Goal: Task Accomplishment & Management: Manage account settings

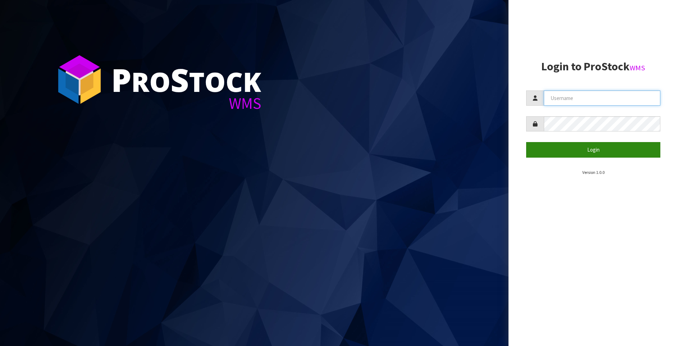
type input "Meena"
click at [536, 155] on button "Login" at bounding box center [593, 149] width 134 height 15
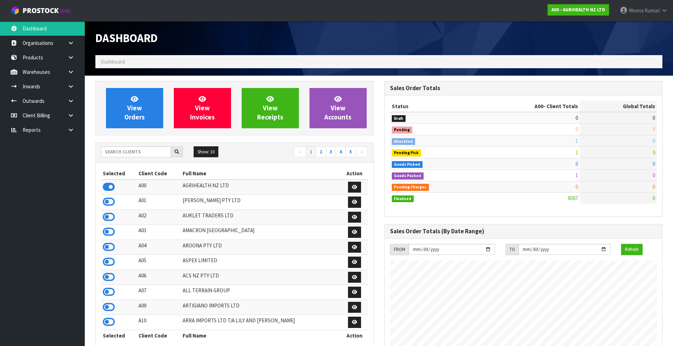
scroll to position [535, 289]
click at [104, 159] on div "Show: 10 5 10 25 50 ← 1 2 3 4 5 →" at bounding box center [235, 152] width 278 height 12
click at [132, 152] on input "text" at bounding box center [136, 151] width 70 height 11
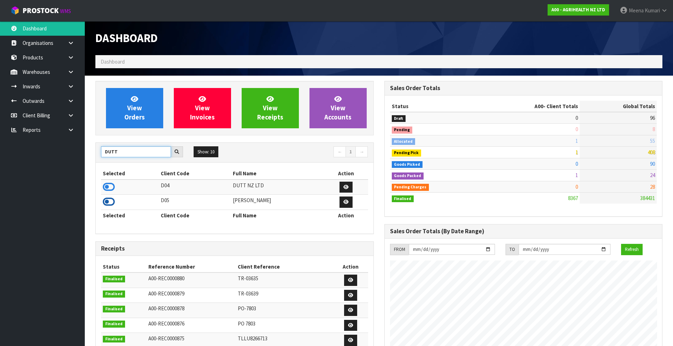
type input "DUTT"
click at [112, 203] on icon at bounding box center [109, 201] width 12 height 11
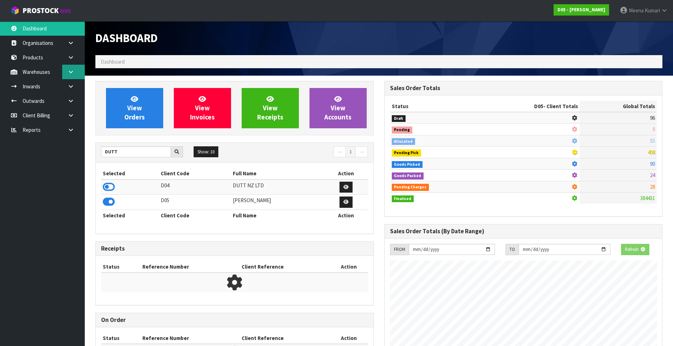
scroll to position [447, 289]
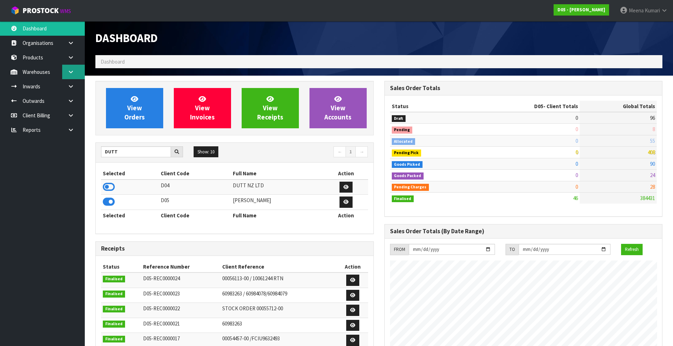
click at [65, 74] on link at bounding box center [73, 72] width 23 height 14
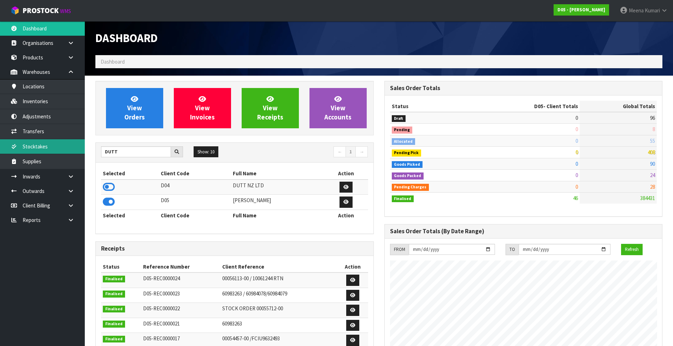
click at [61, 146] on link "Stocktakes" at bounding box center [42, 146] width 85 height 14
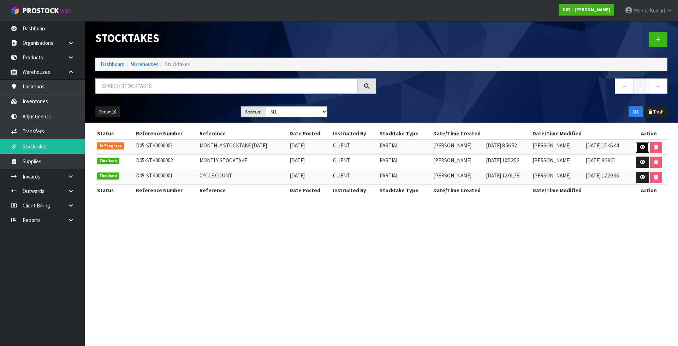
click at [642, 147] on icon at bounding box center [642, 147] width 5 height 5
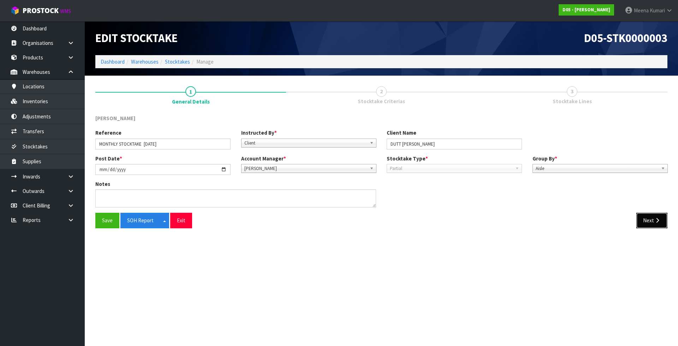
click at [656, 224] on button "Next" at bounding box center [651, 220] width 31 height 15
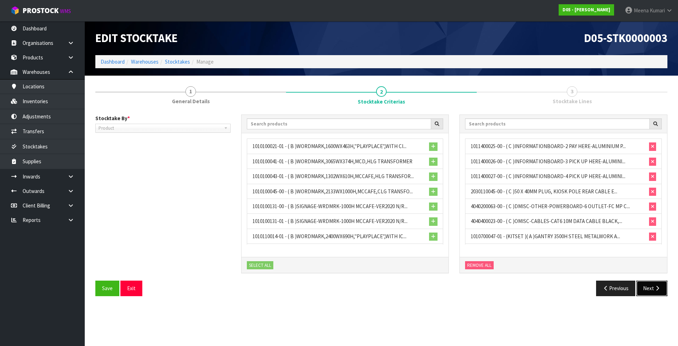
click at [661, 284] on button "Next" at bounding box center [651, 287] width 31 height 15
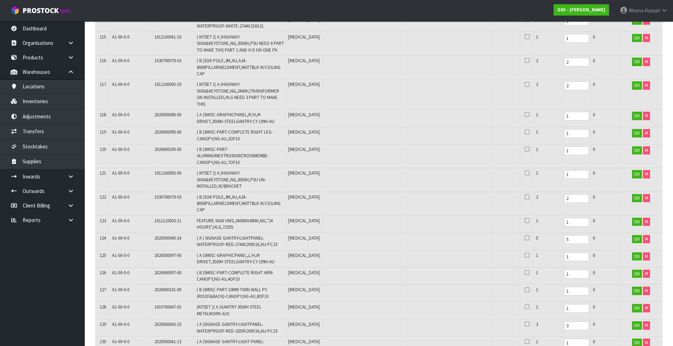
scroll to position [2188, 0]
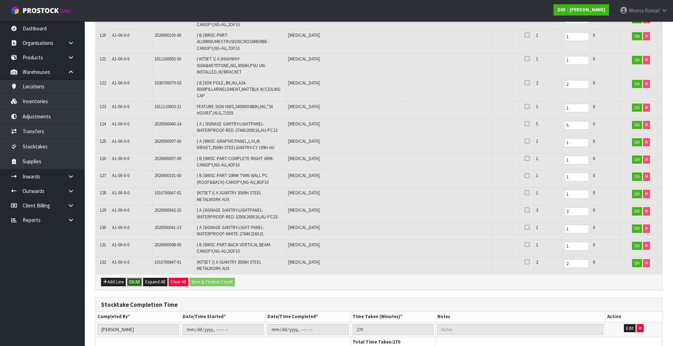
click at [134, 278] on button "Ok All" at bounding box center [134, 282] width 15 height 8
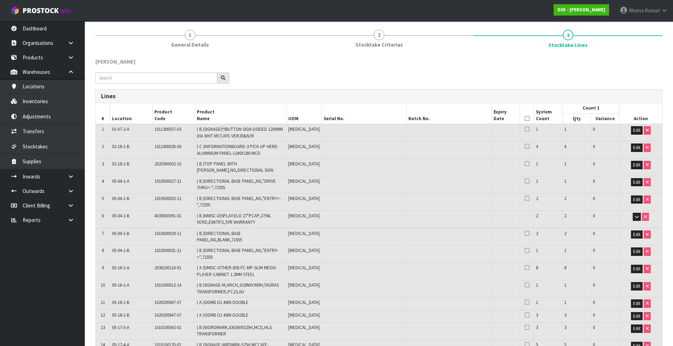
scroll to position [21, 0]
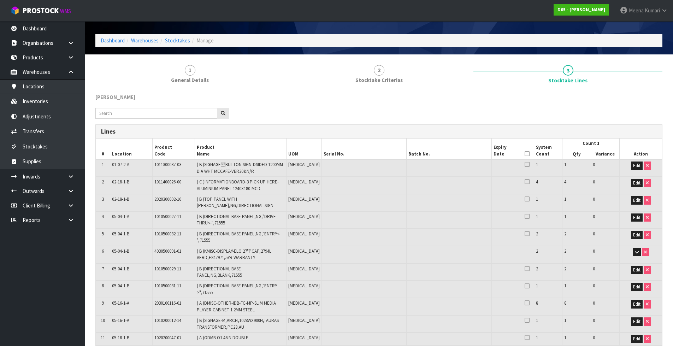
click at [524, 154] on icon at bounding box center [526, 154] width 5 height 0
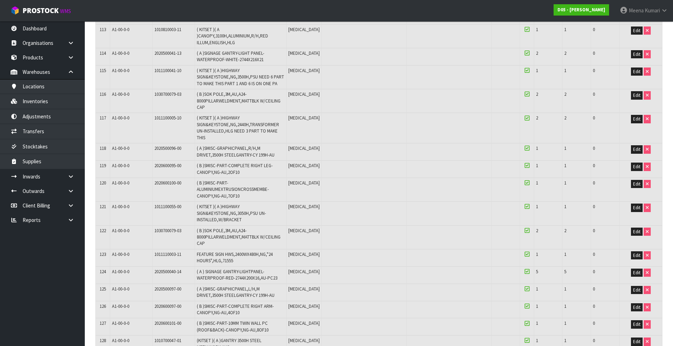
scroll to position [2171, 0]
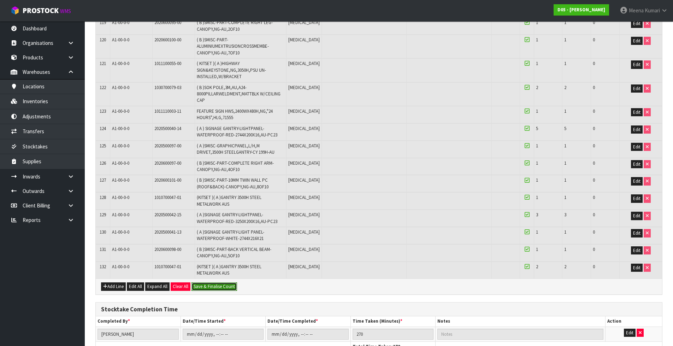
click at [230, 282] on button "Save & Finalise Count" at bounding box center [214, 286] width 46 height 8
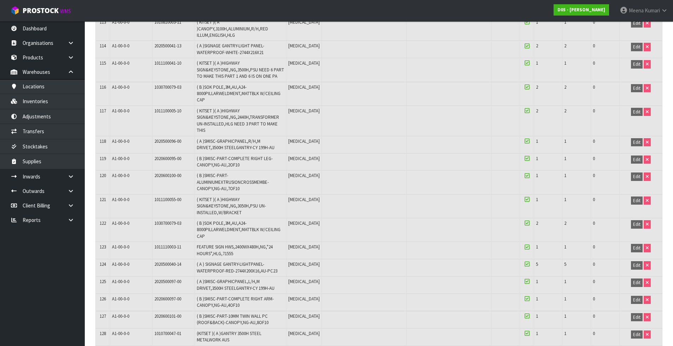
scroll to position [2197, 0]
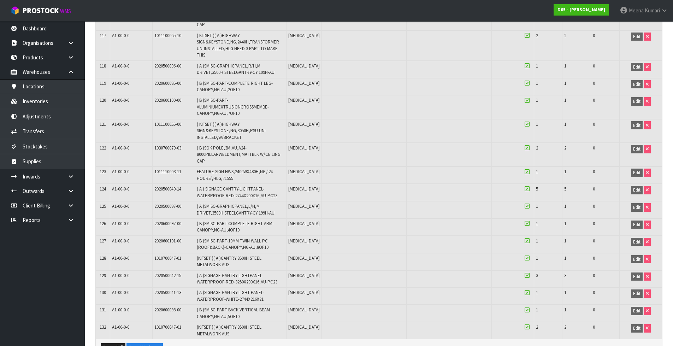
scroll to position [2181, 0]
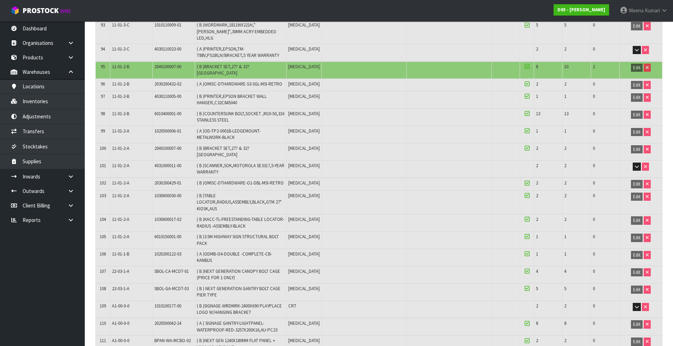
scroll to position [1545, 0]
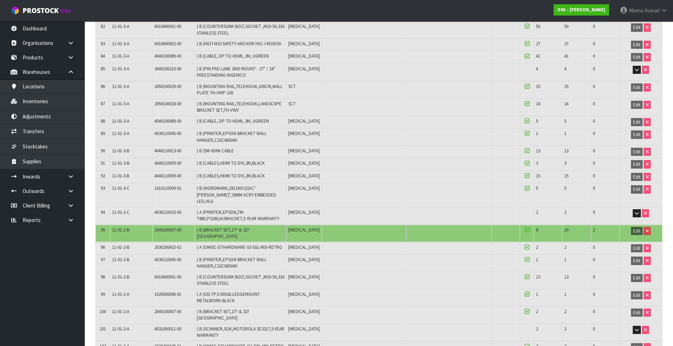
click at [172, 227] on span "2040100007-00" at bounding box center [167, 230] width 27 height 6
copy tr "2040100007-00"
click at [67, 144] on link "Stocktakes" at bounding box center [42, 146] width 85 height 14
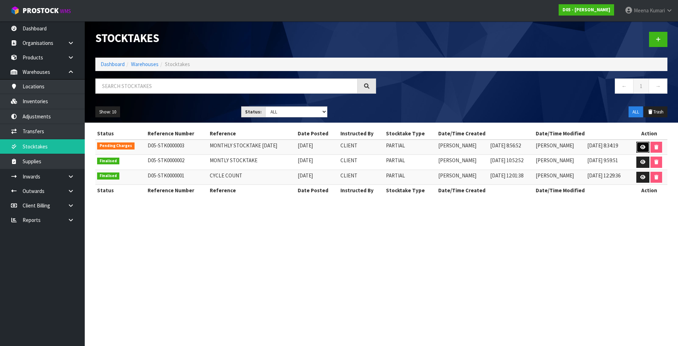
click at [645, 148] on icon at bounding box center [642, 147] width 5 height 5
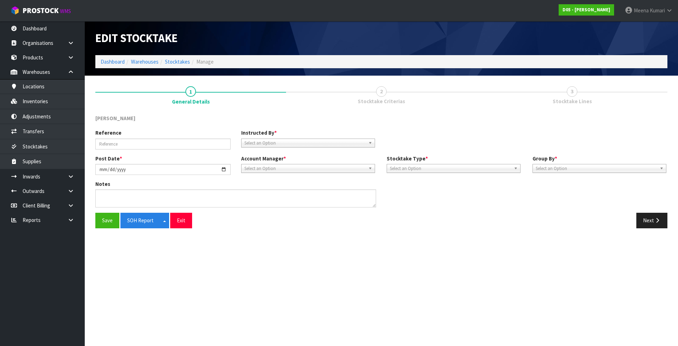
type input "MONTHLY STOCKTAKE 04/08/2025"
type input "2025-10-06"
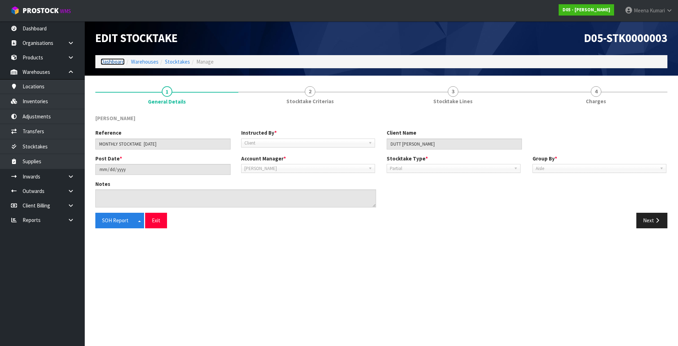
click at [112, 60] on link "Dashboard" at bounding box center [113, 61] width 24 height 7
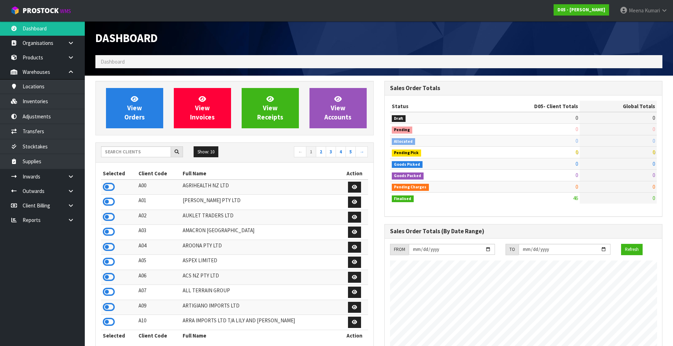
scroll to position [447, 289]
click at [133, 153] on input "text" at bounding box center [136, 151] width 70 height 11
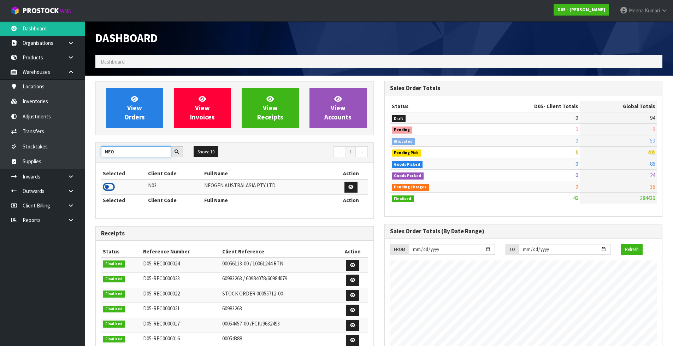
type input "NEO"
click at [112, 187] on icon at bounding box center [109, 187] width 12 height 11
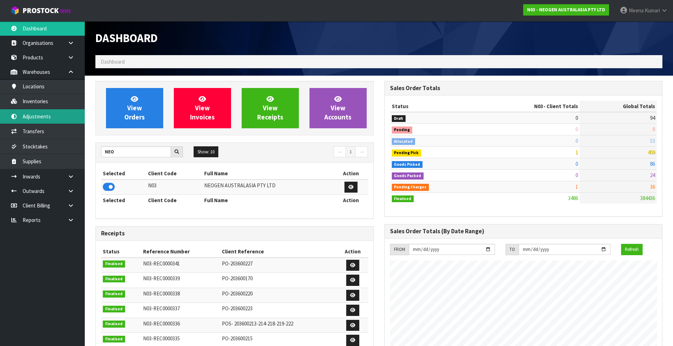
scroll to position [535, 289]
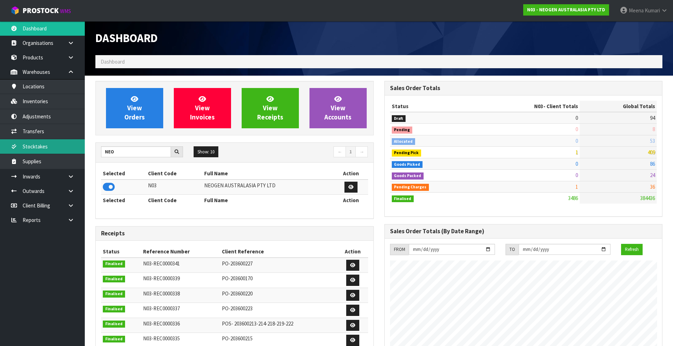
click at [65, 147] on link "Stocktakes" at bounding box center [42, 146] width 85 height 14
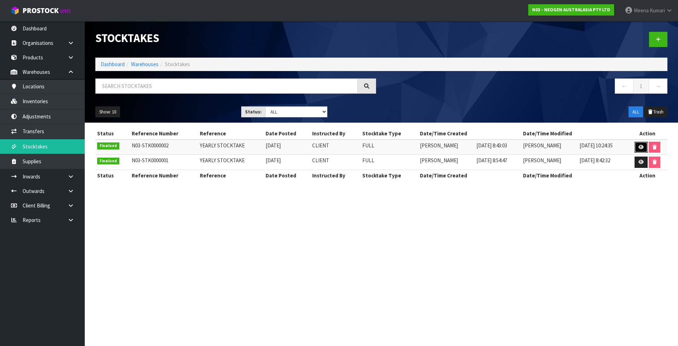
click at [642, 148] on icon at bounding box center [641, 147] width 5 height 5
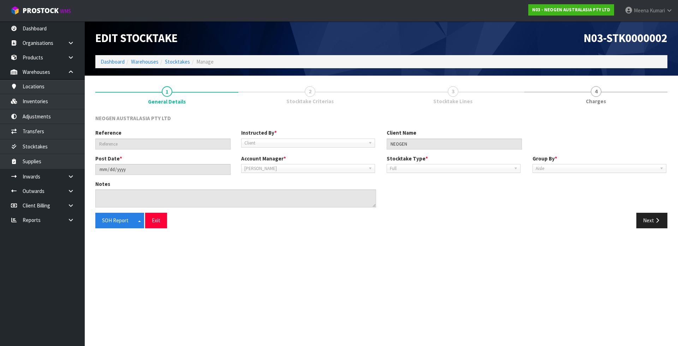
type input "YEARLY STOCKTAKE"
type input "2025-05-15"
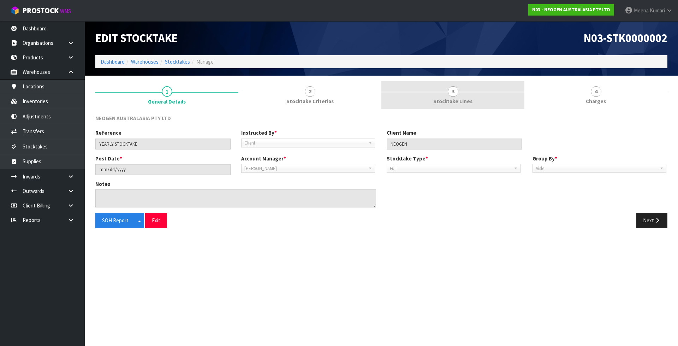
click at [462, 94] on link "3 Stocktake Lines" at bounding box center [452, 95] width 143 height 28
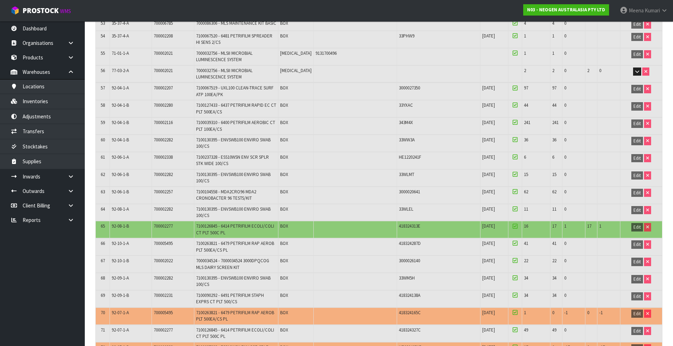
scroll to position [844, 0]
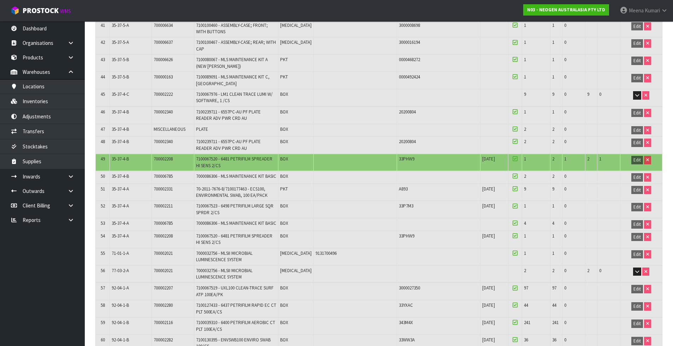
click at [170, 162] on span "700002208" at bounding box center [163, 159] width 19 height 6
copy span "700002208"
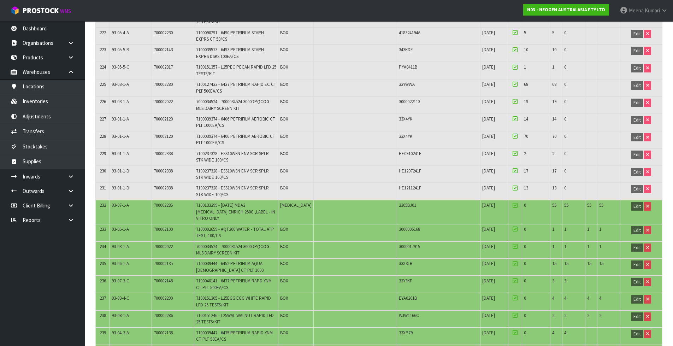
scroll to position [3872, 0]
